Goal: Book appointment/travel/reservation

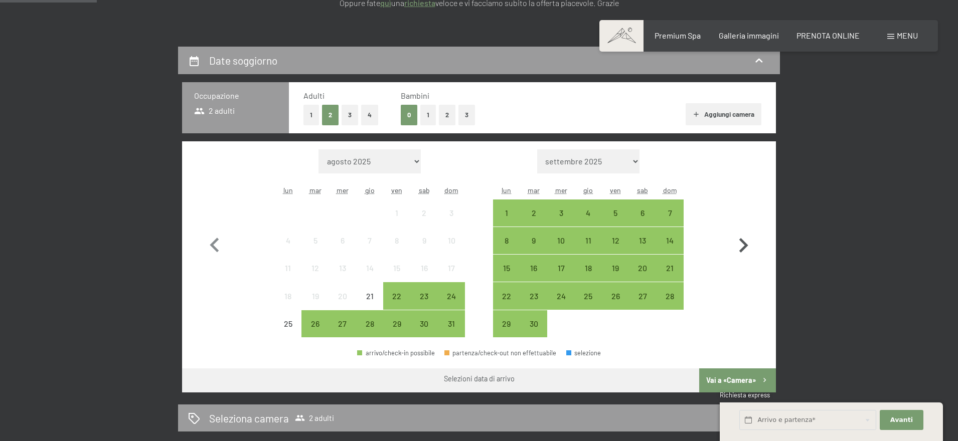
click at [750, 243] on icon "button" at bounding box center [743, 245] width 29 height 29
select select "[DATE]"
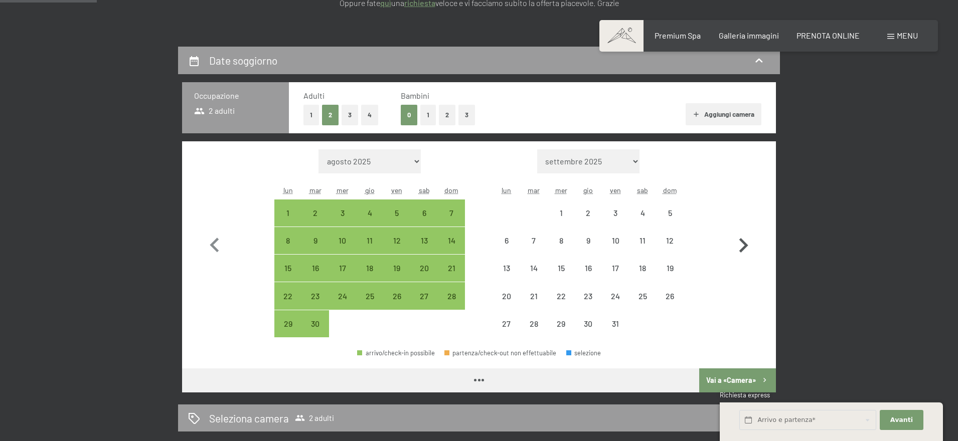
select select "[DATE]"
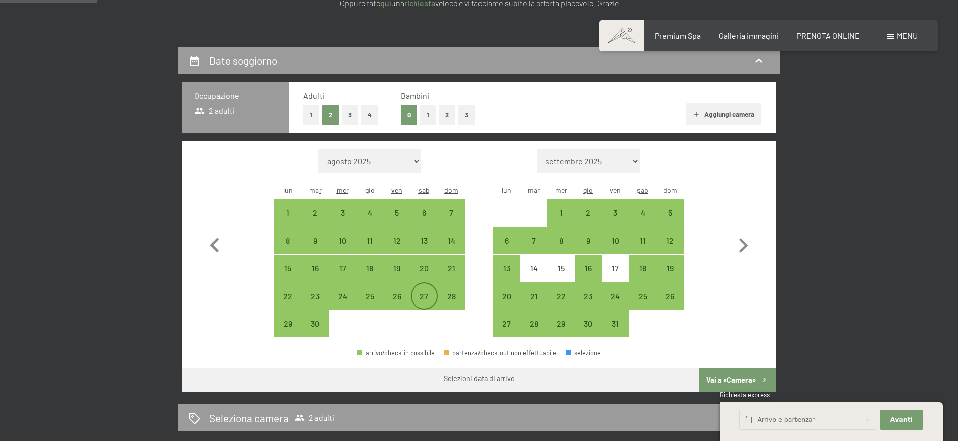
click at [420, 299] on div "27" at bounding box center [424, 304] width 25 height 25
select select "[DATE]"
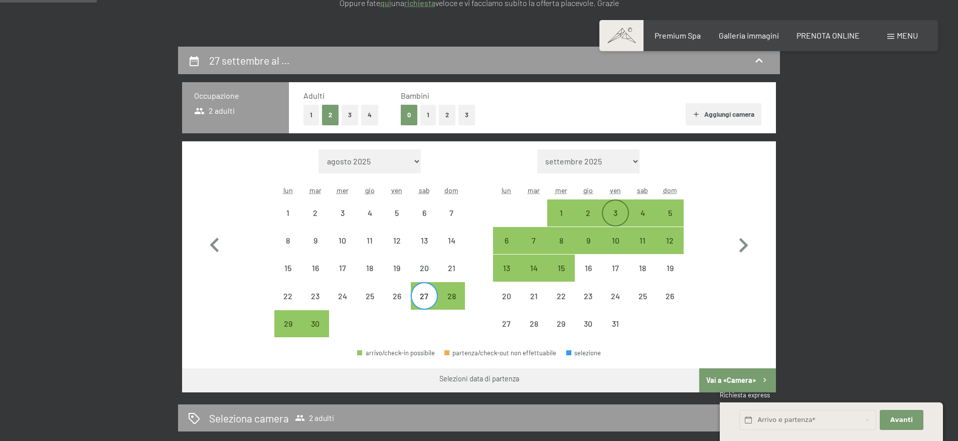
click at [617, 216] on div "3" at bounding box center [615, 221] width 25 height 25
select select "[DATE]"
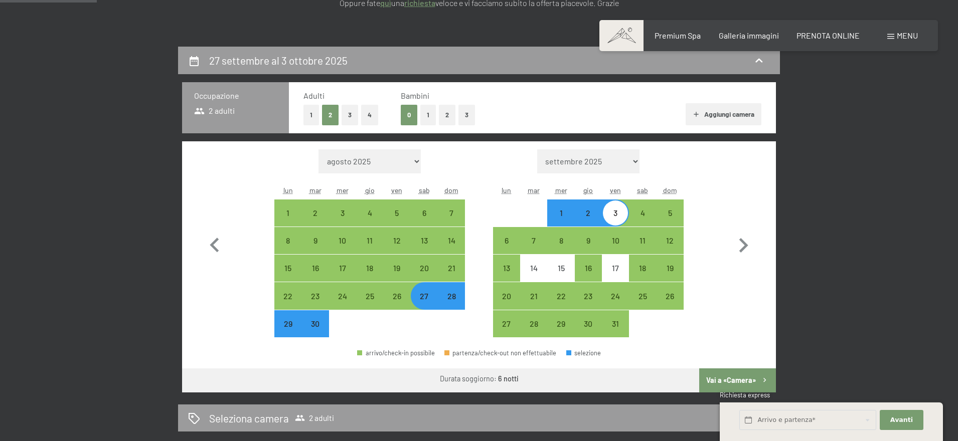
click at [739, 381] on button "Vai a «Camera»" at bounding box center [737, 381] width 77 height 24
select select "[DATE]"
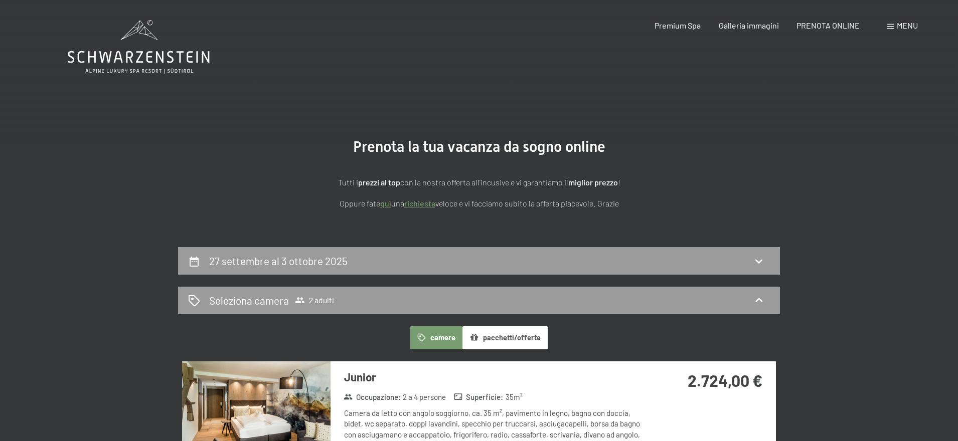
click at [524, 342] on button "pacchetti/offerte" at bounding box center [504, 337] width 85 height 23
